Goal: Task Accomplishment & Management: Check status

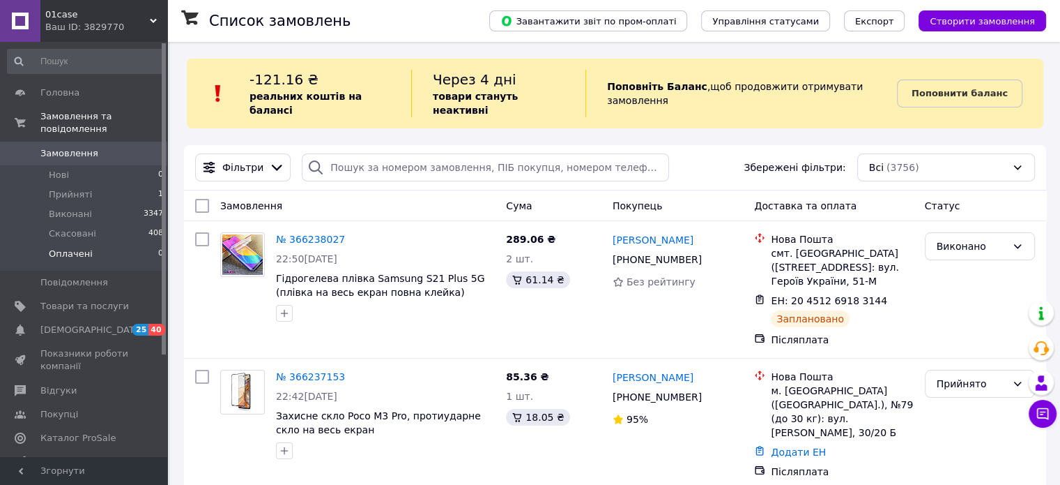
click at [109, 244] on li "Оплачені 0" at bounding box center [86, 257] width 172 height 26
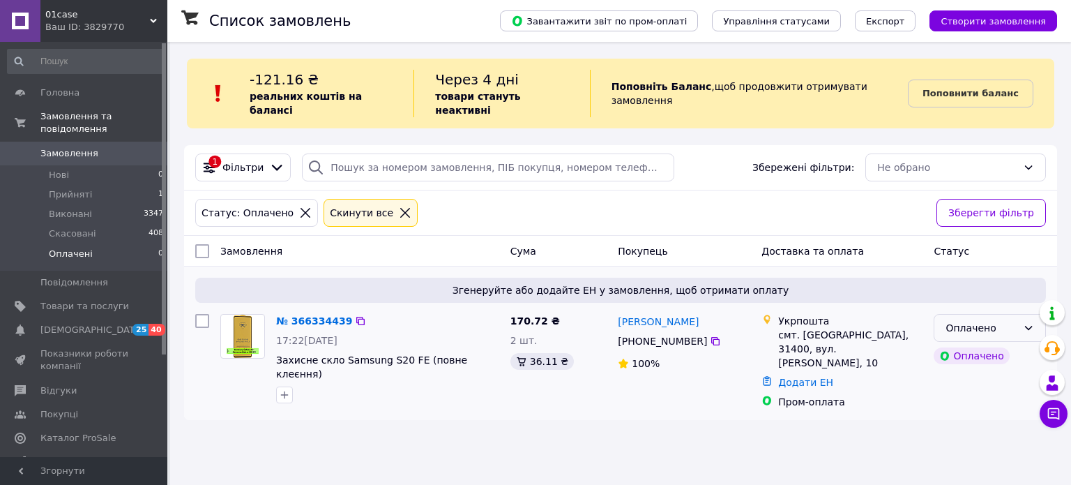
click at [1005, 320] on div "Оплачено" at bounding box center [981, 327] width 72 height 15
click at [980, 333] on li "Прийнято" at bounding box center [989, 343] width 111 height 25
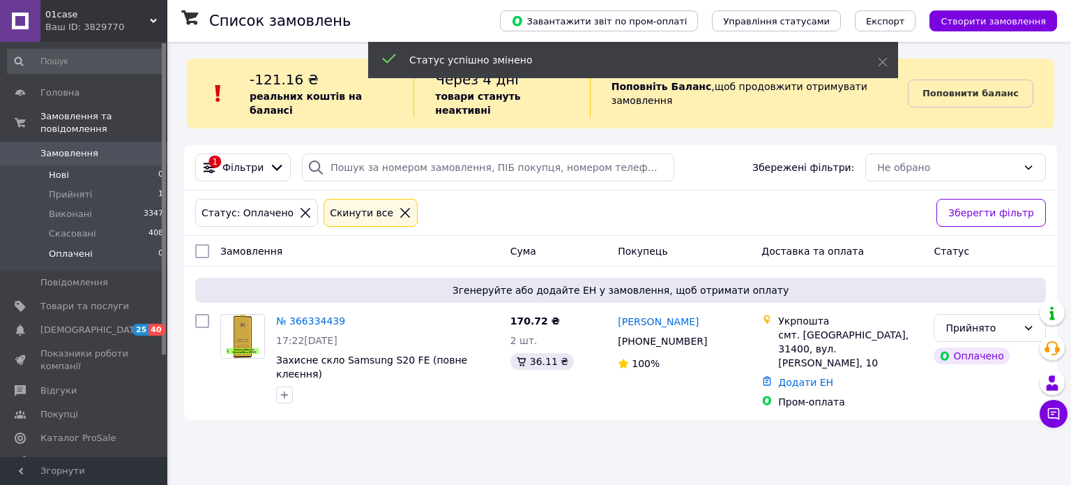
click at [75, 165] on li "Нові 0" at bounding box center [86, 175] width 172 height 20
